Goal: Information Seeking & Learning: Learn about a topic

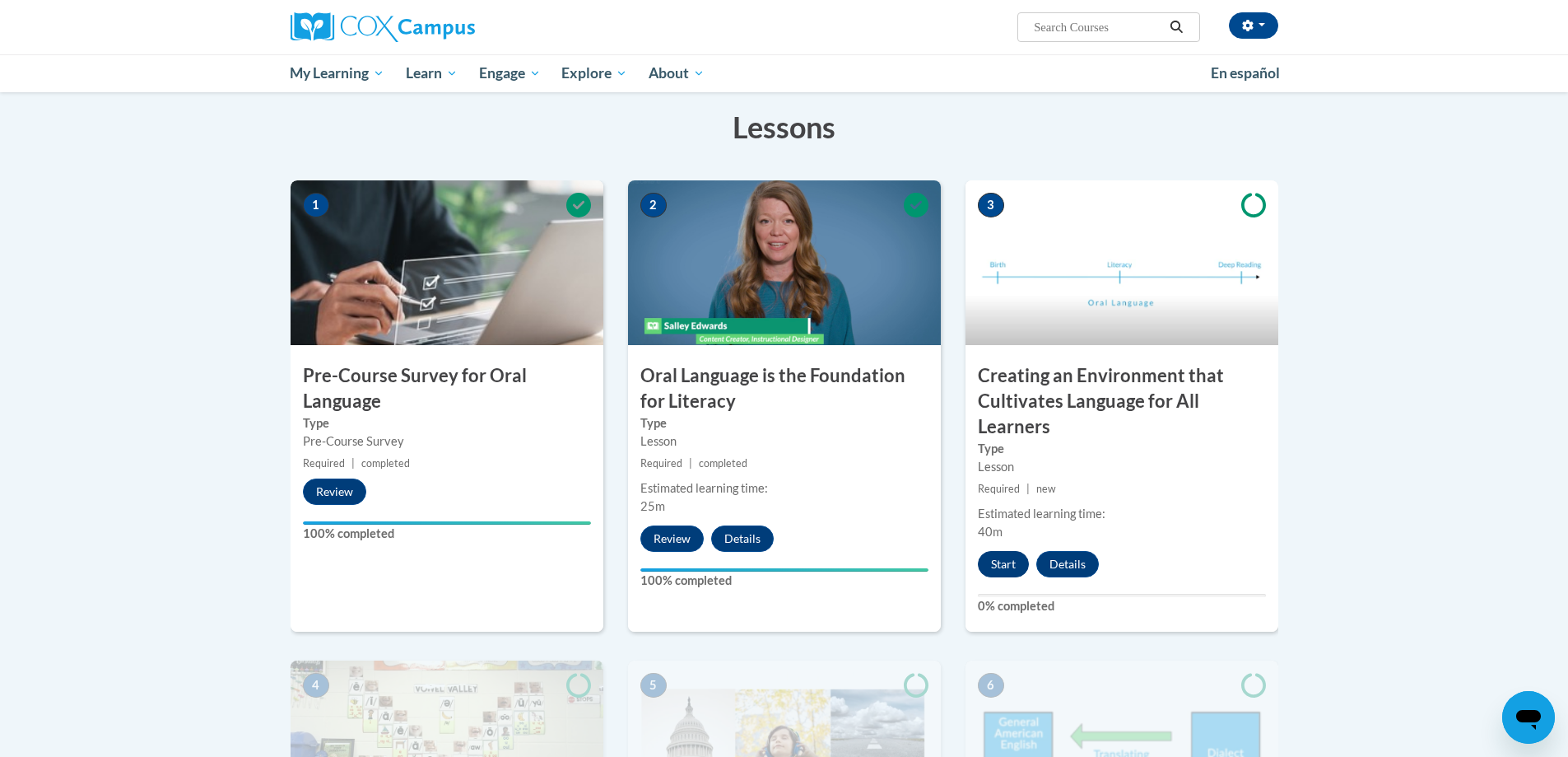
scroll to position [247, 0]
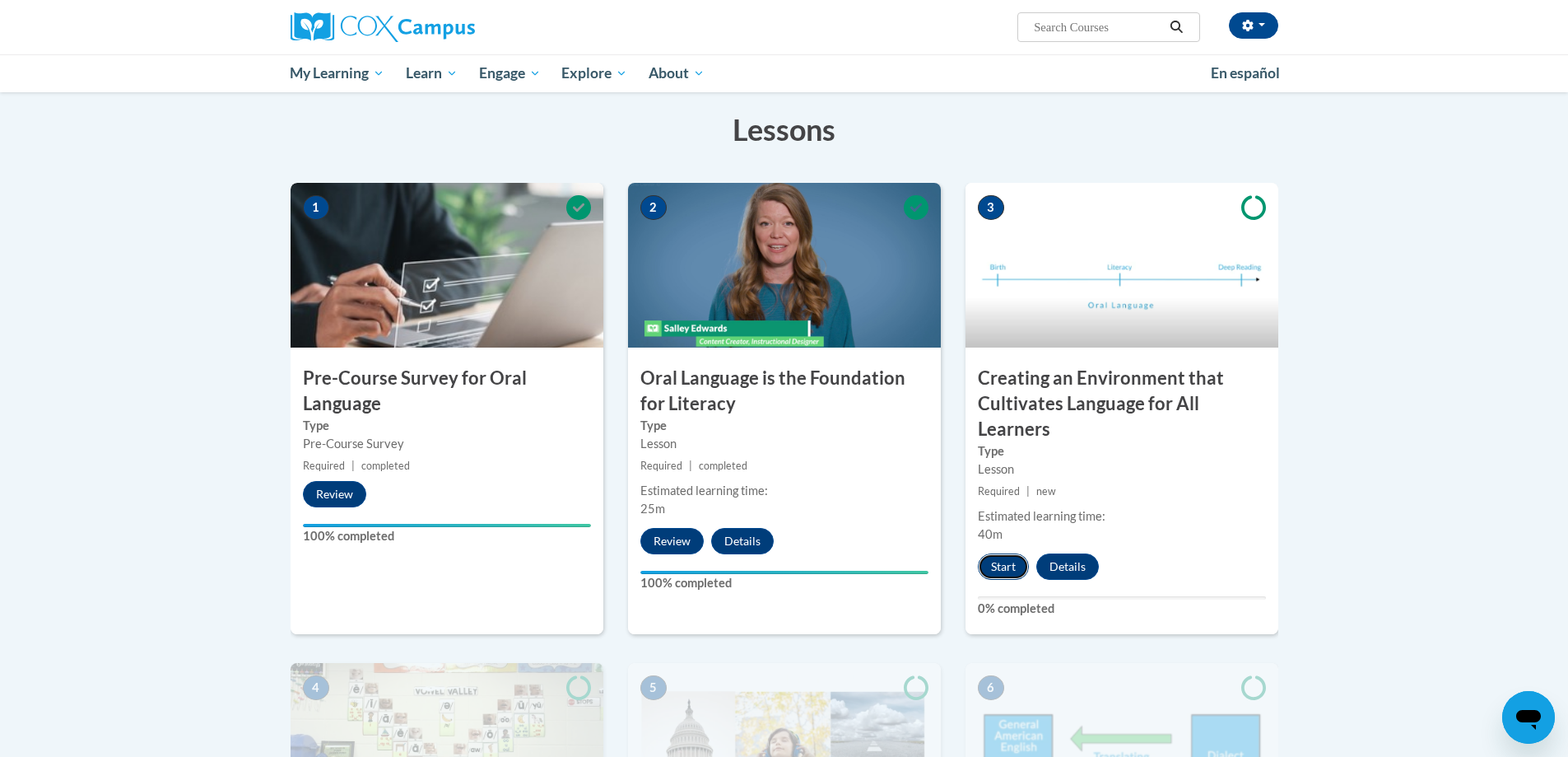
click at [1004, 557] on button "Start" at bounding box center [1003, 567] width 51 height 26
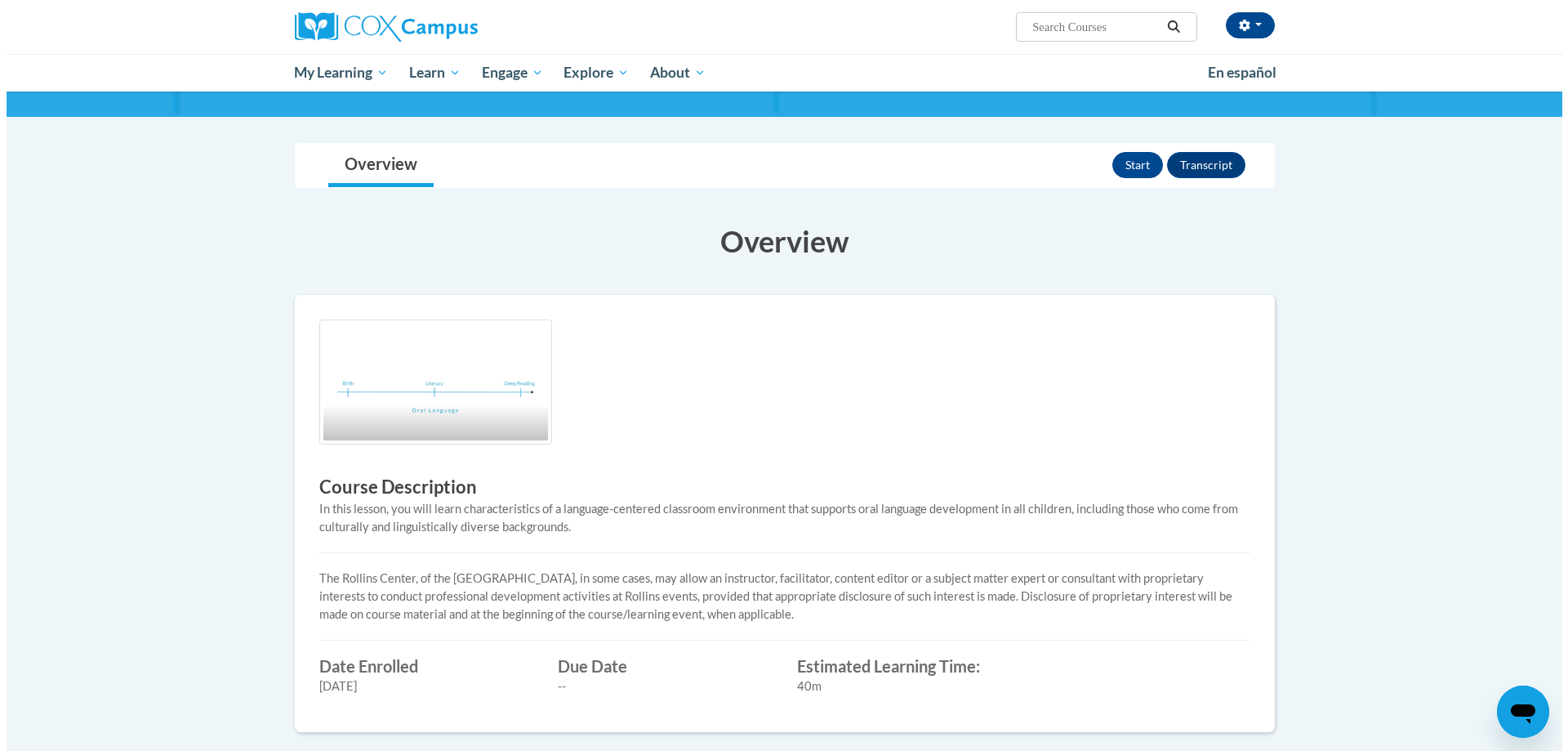
scroll to position [164, 0]
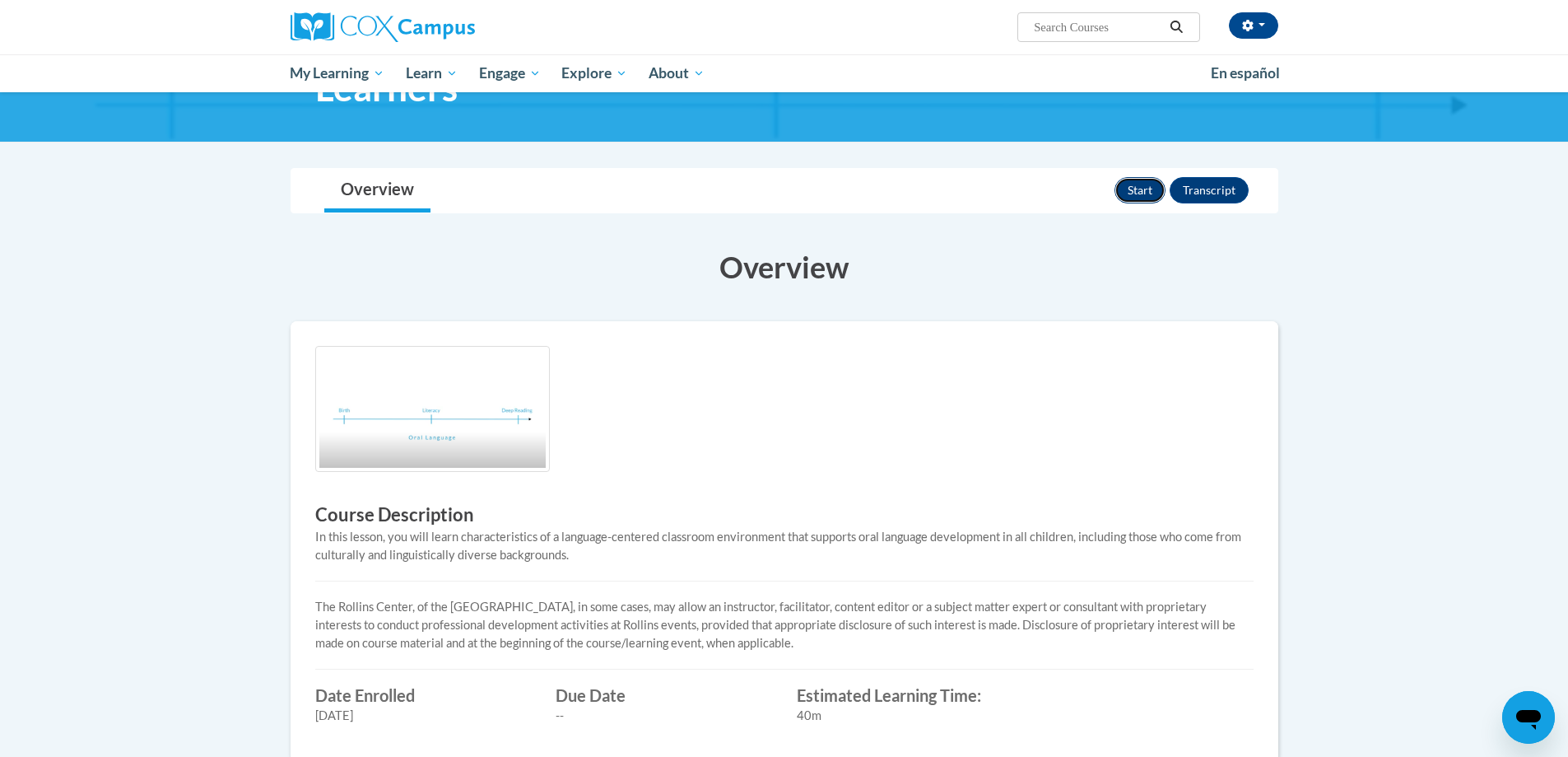
click at [1152, 192] on button "Start" at bounding box center [1140, 190] width 51 height 26
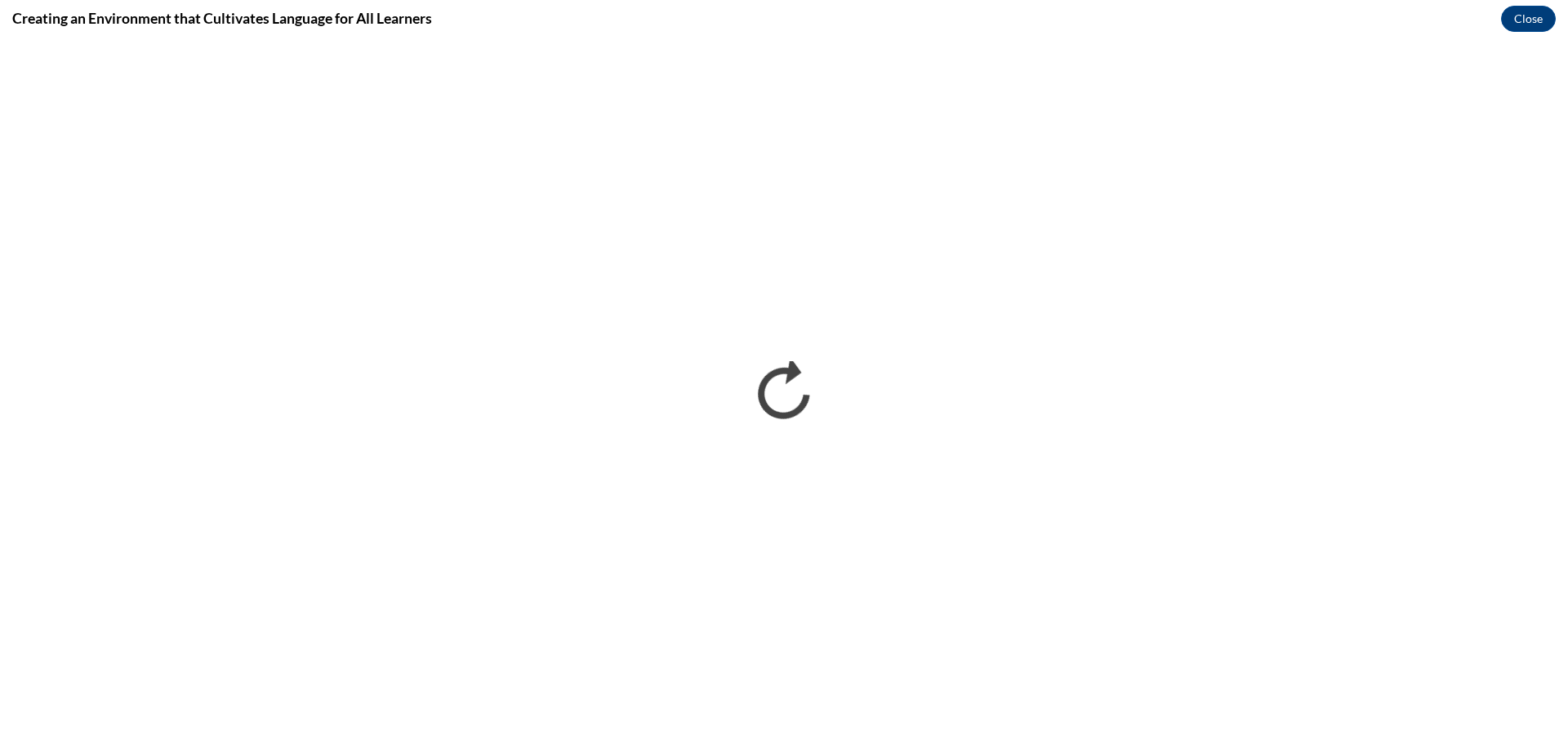
scroll to position [0, 0]
